Goal: Find specific page/section: Find specific page/section

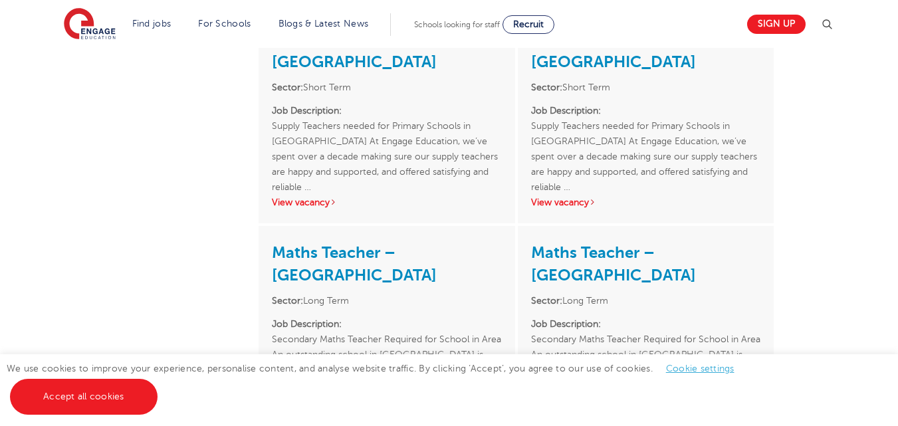
scroll to position [1965, 0]
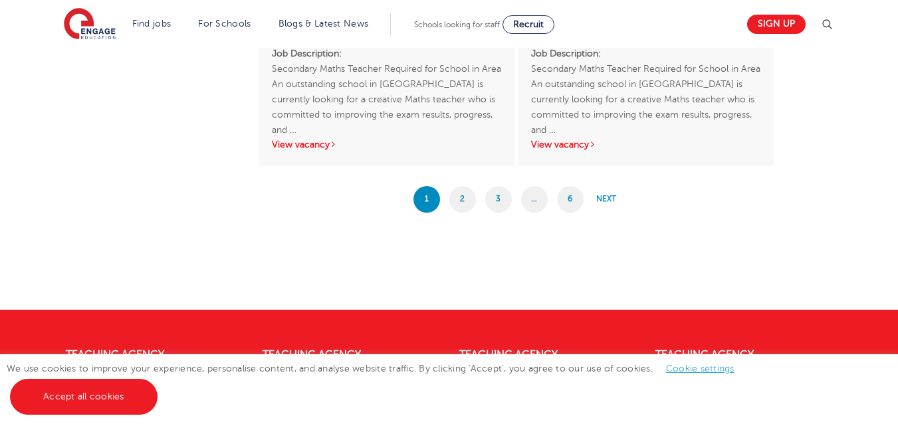
drag, startPoint x: 0, startPoint y: 0, endPoint x: 902, endPoint y: 354, distance: 969.2
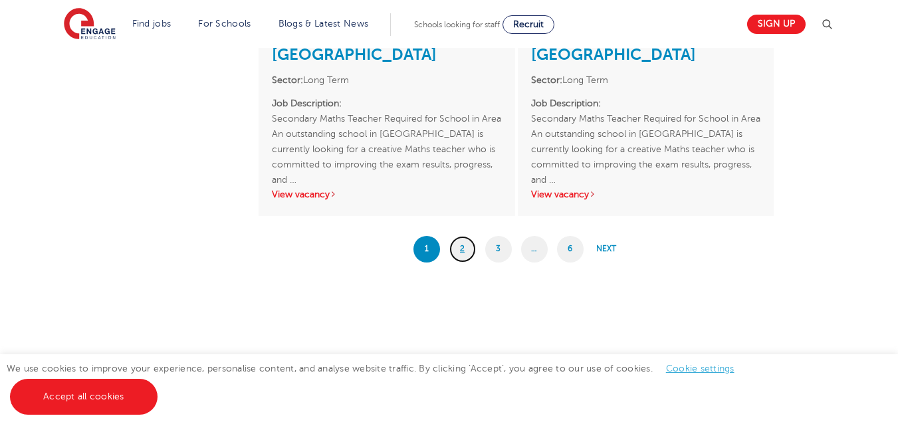
click at [463, 236] on link "2" at bounding box center [462, 249] width 27 height 27
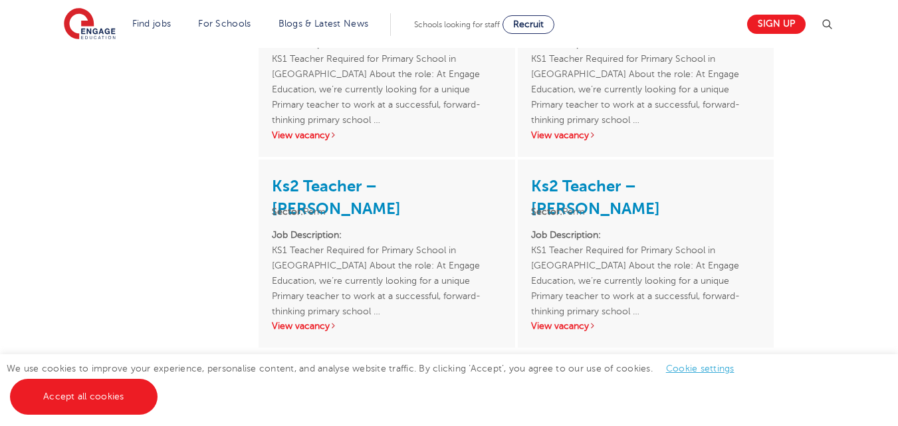
scroll to position [2247, 0]
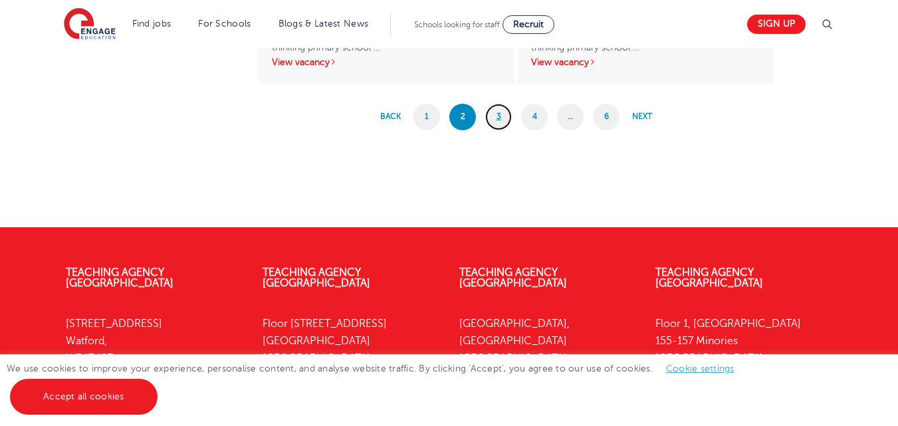
click at [495, 115] on link "3" at bounding box center [498, 117] width 27 height 27
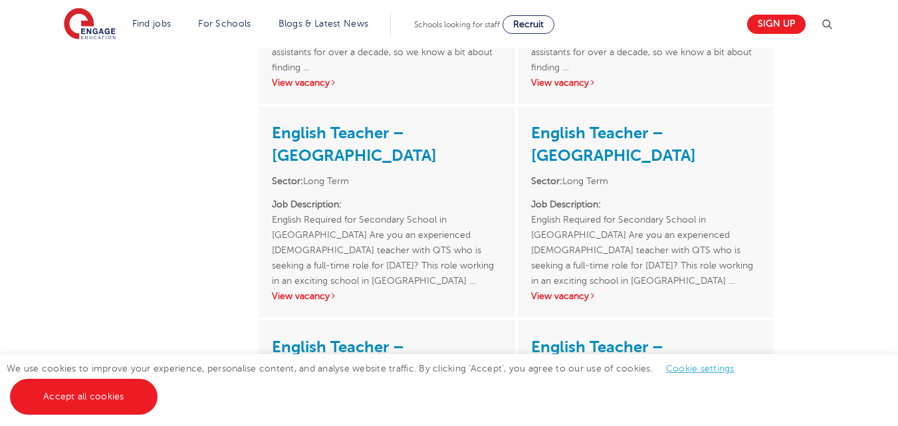
scroll to position [2535, 0]
